Goal: Find specific page/section: Find specific page/section

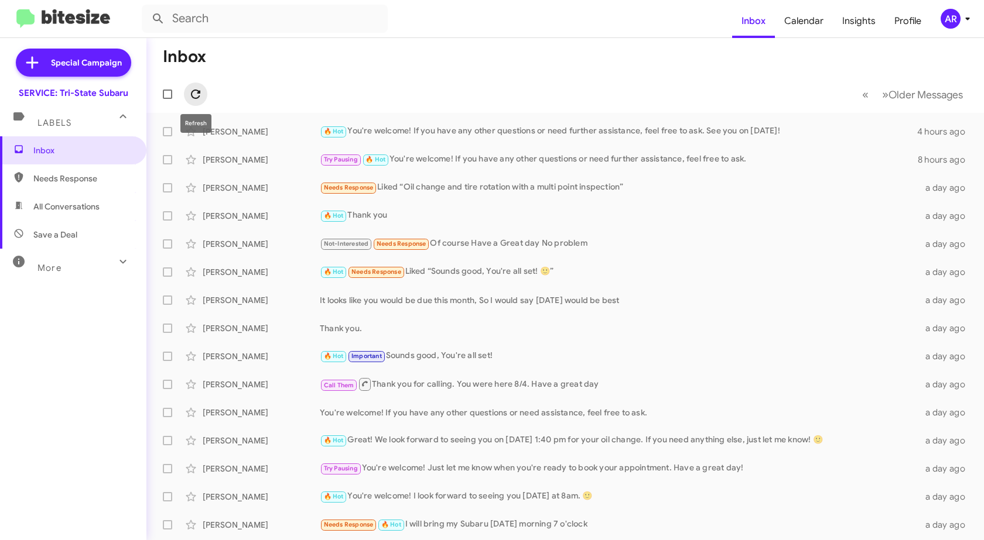
click at [193, 98] on icon at bounding box center [196, 94] width 14 height 14
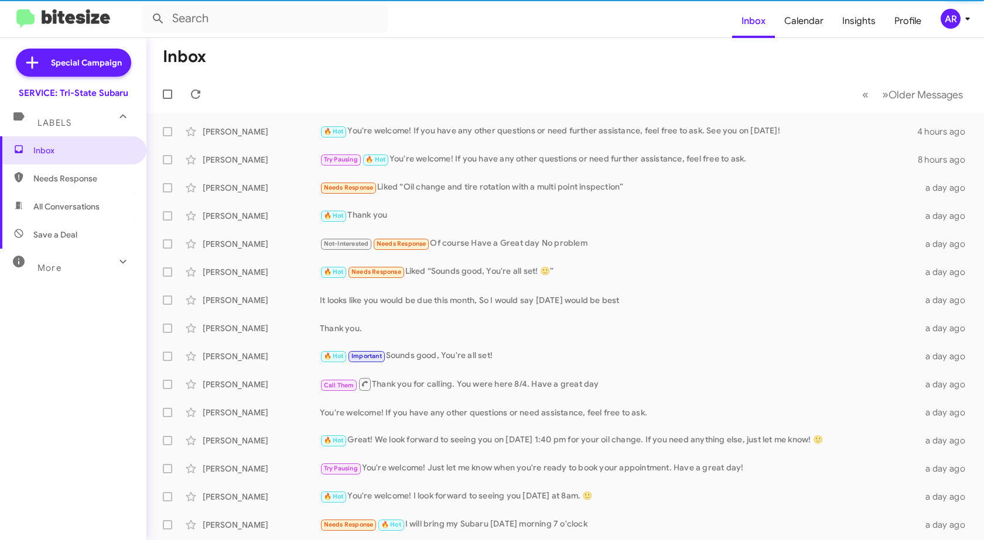
click at [57, 178] on span "Needs Response" at bounding box center [83, 179] width 100 height 12
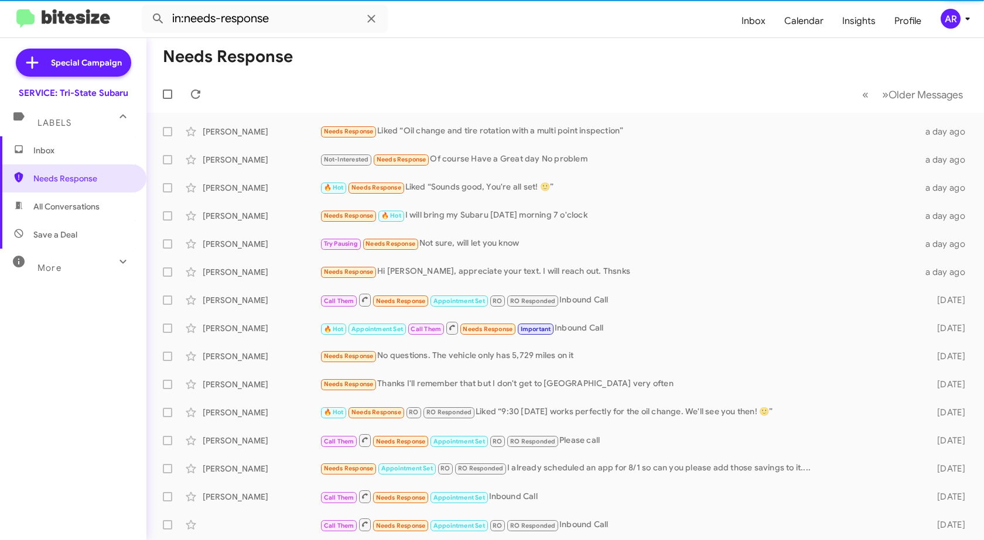
click at [57, 212] on span "All Conversations" at bounding box center [66, 207] width 66 height 12
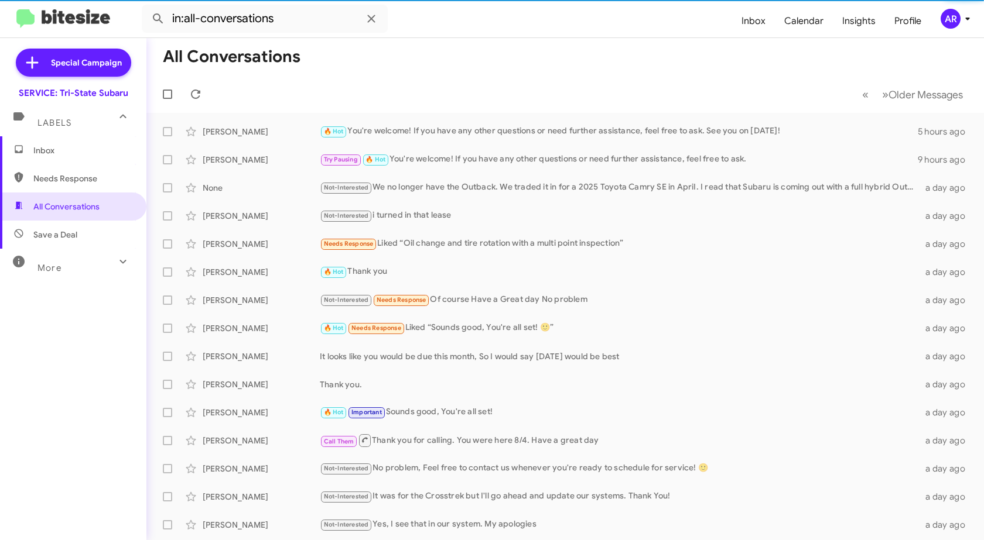
click at [55, 230] on span "Save a Deal" at bounding box center [55, 235] width 44 height 12
type input "in:not-interested"
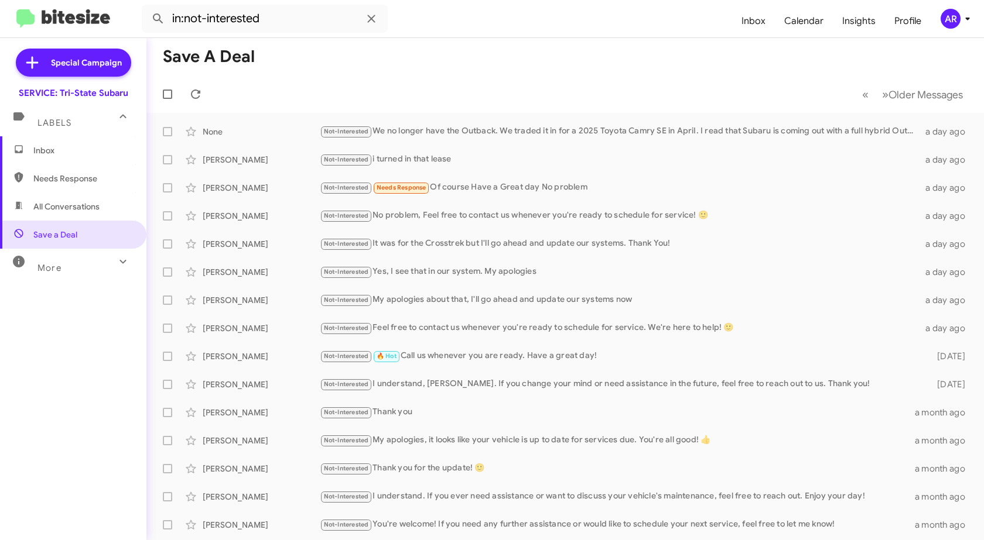
click at [59, 269] on span "More" at bounding box center [49, 268] width 24 height 11
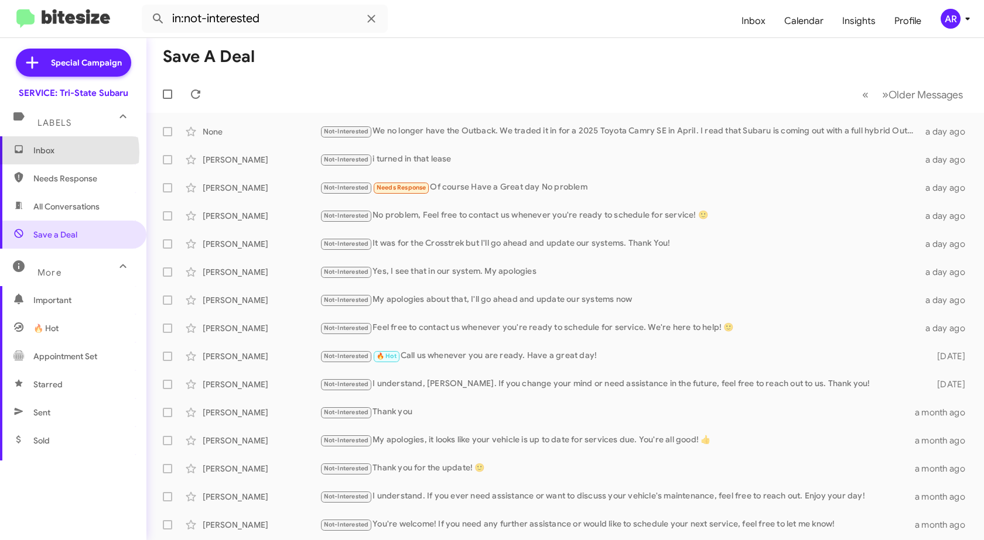
click at [53, 152] on span "Inbox" at bounding box center [83, 151] width 100 height 12
